Goal: Information Seeking & Learning: Learn about a topic

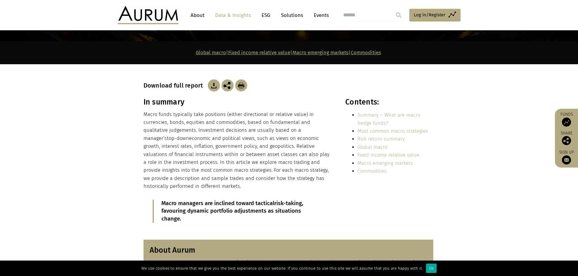
scroll to position [90, 0]
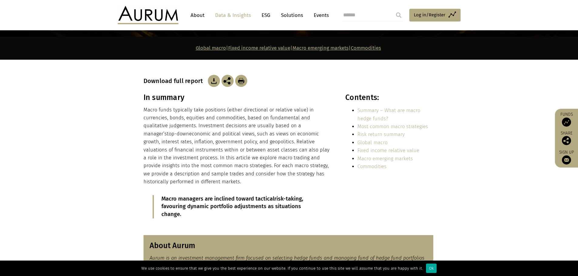
click at [197, 145] on p "Macro funds typically take positions (either directional or relative value) in …" at bounding box center [237, 146] width 189 height 80
drag, startPoint x: 0, startPoint y: 0, endPoint x: 197, endPoint y: 145, distance: 244.6
click at [197, 145] on p "Macro funds typically take positions (either directional or relative value) in …" at bounding box center [237, 146] width 189 height 80
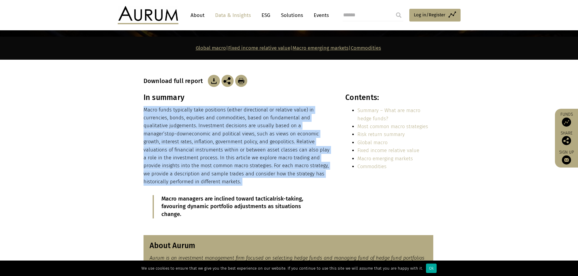
click at [197, 145] on p "Macro funds typically take positions (either directional or relative value) in …" at bounding box center [237, 146] width 189 height 80
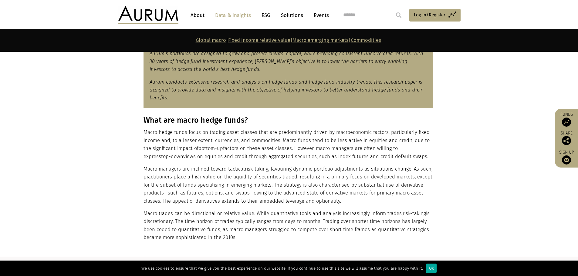
scroll to position [317, 0]
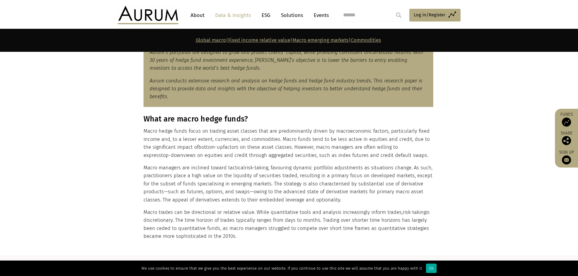
click at [198, 145] on span "bottom-up" at bounding box center [210, 147] width 25 height 6
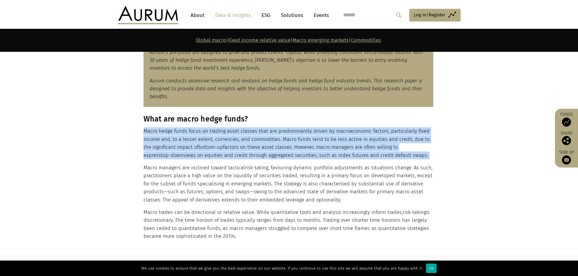
click at [198, 145] on span "bottom-up" at bounding box center [210, 147] width 25 height 6
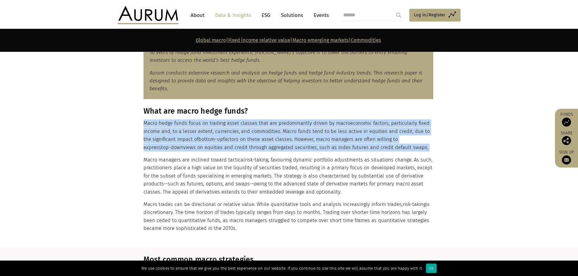
scroll to position [325, 0]
click at [197, 145] on p "Macro hedge funds focus on trading asset classes that are predominantly driven …" at bounding box center [288, 135] width 290 height 32
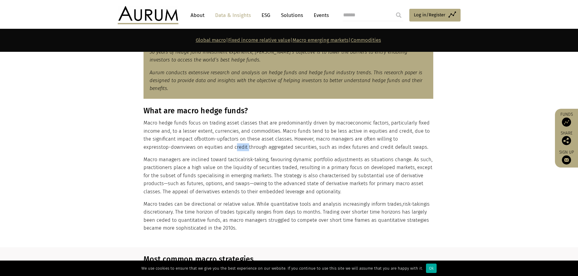
click at [197, 145] on p "Macro hedge funds focus on trading asset classes that are predominantly driven …" at bounding box center [288, 135] width 290 height 32
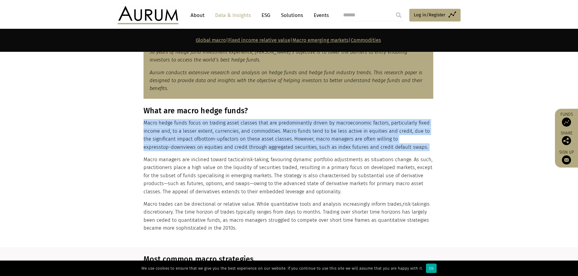
click at [197, 145] on p "Macro hedge funds focus on trading asset classes that are predominantly driven …" at bounding box center [288, 135] width 290 height 32
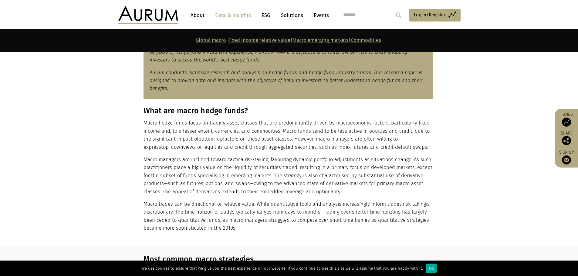
click at [197, 145] on p "Macro hedge funds focus on trading asset classes that are predominantly driven …" at bounding box center [288, 135] width 290 height 32
click at [327, 127] on p "Macro hedge funds focus on trading asset classes that are predominantly driven …" at bounding box center [288, 135] width 290 height 32
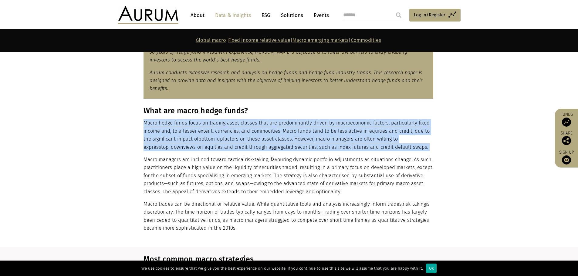
click at [327, 127] on p "Macro hedge funds focus on trading asset classes that are predominantly driven …" at bounding box center [288, 135] width 290 height 32
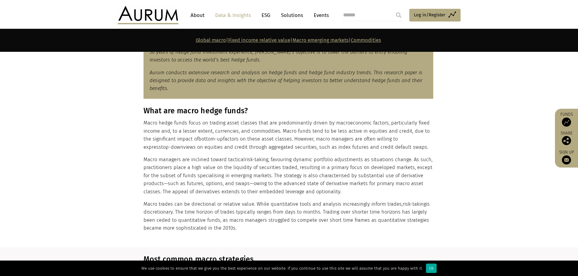
click at [327, 127] on p "Macro hedge funds focus on trading asset classes that are predominantly driven …" at bounding box center [288, 135] width 290 height 32
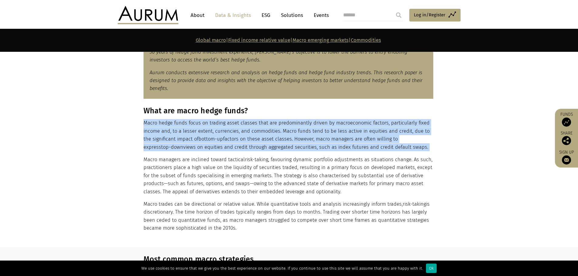
click at [327, 127] on p "Macro hedge funds focus on trading asset classes that are predominantly driven …" at bounding box center [288, 135] width 290 height 32
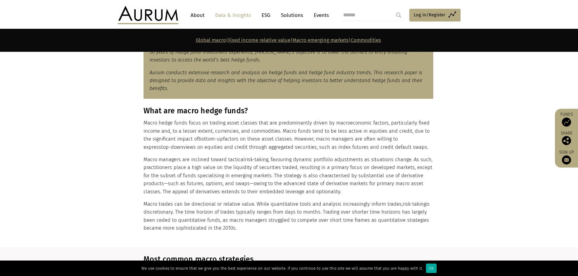
click at [355, 2] on header "About Data & Insights ESG Solutions Events Access Funds Log in/Register Sign ou…" at bounding box center [289, 15] width 578 height 30
